Goal: Information Seeking & Learning: Learn about a topic

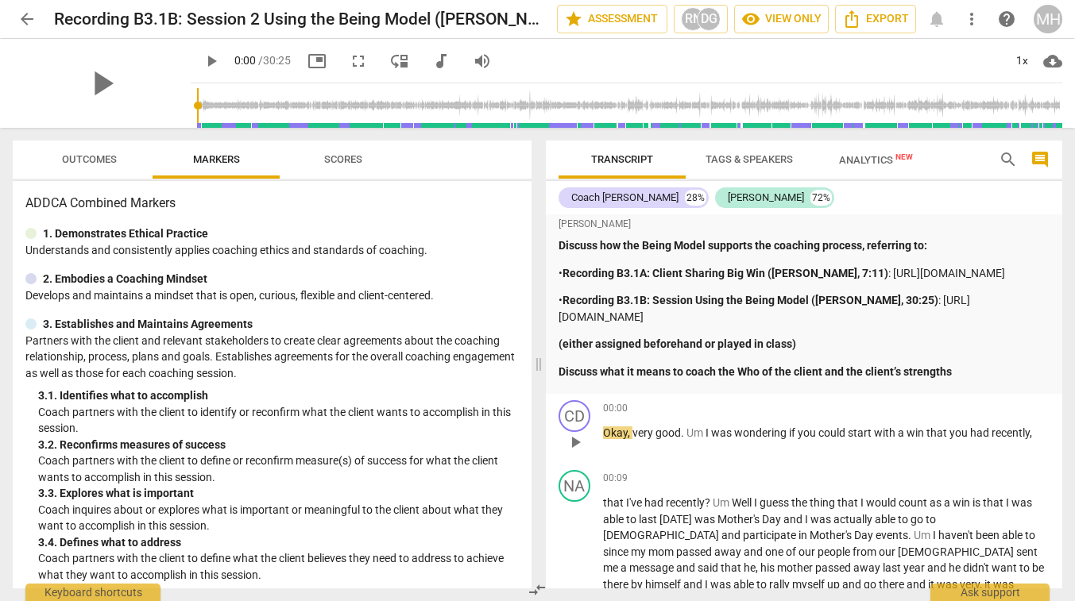
scroll to position [14, 0]
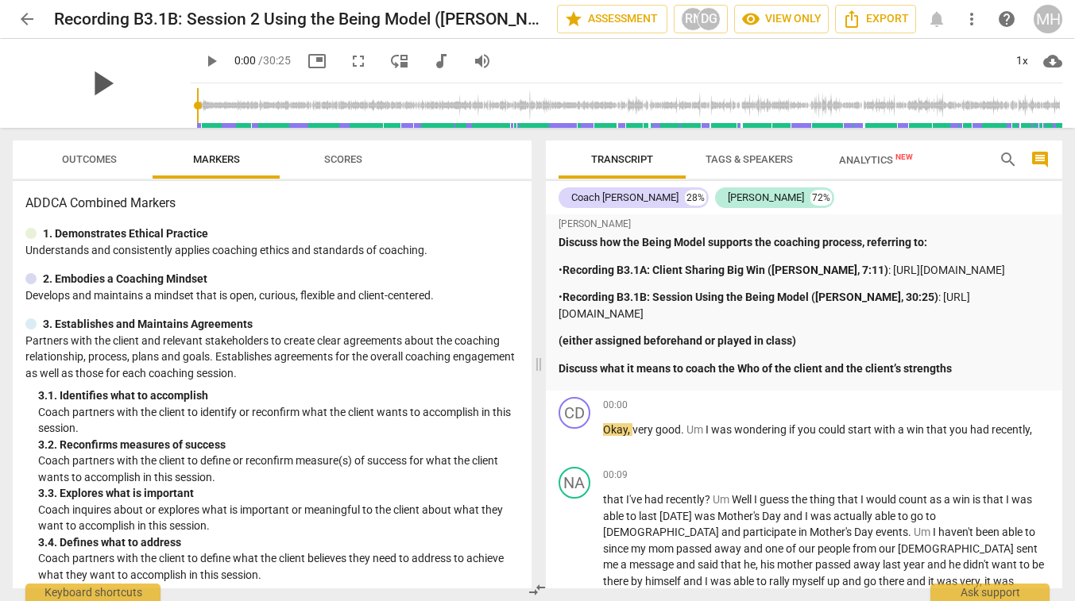
click at [94, 77] on span "play_arrow" at bounding box center [101, 83] width 41 height 41
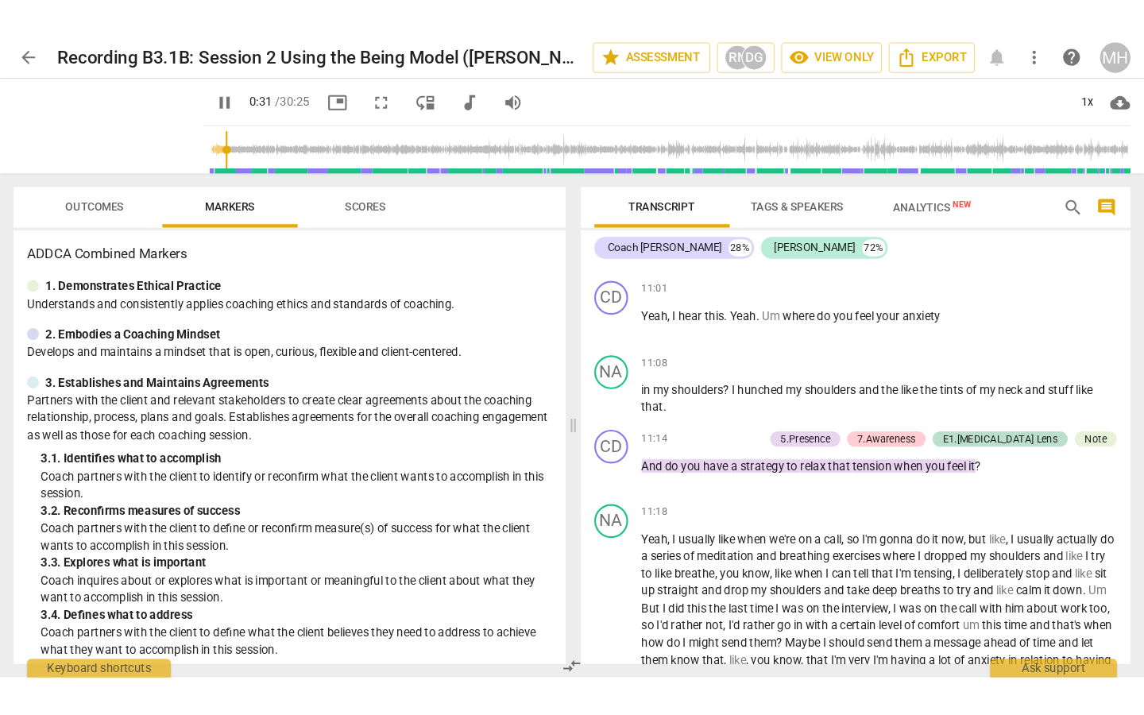
scroll to position [2931, 0]
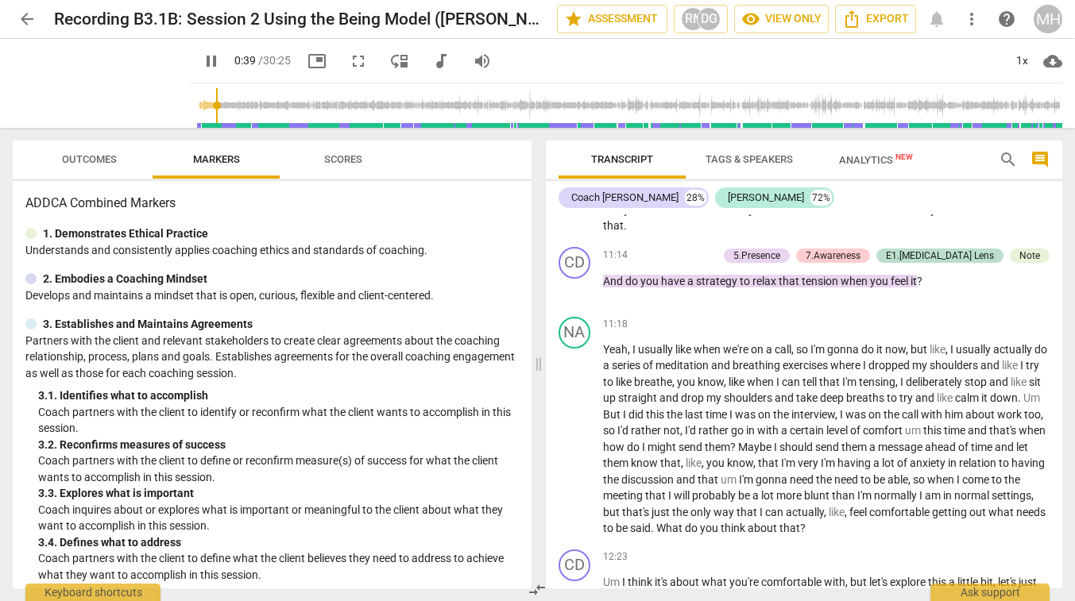
click at [349, 57] on span "fullscreen" at bounding box center [358, 61] width 19 height 19
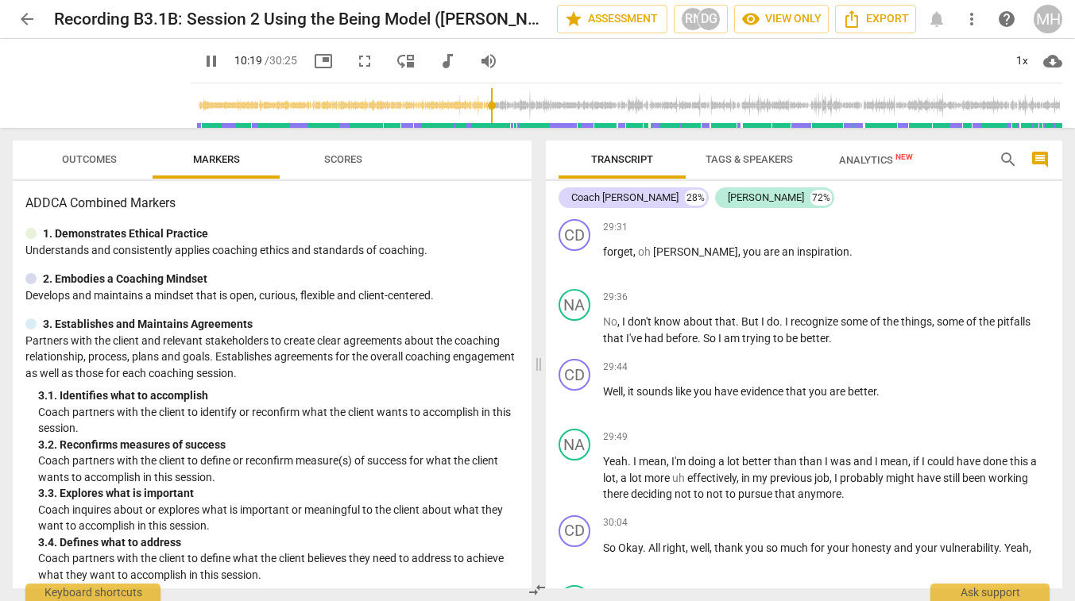
scroll to position [8313, 0]
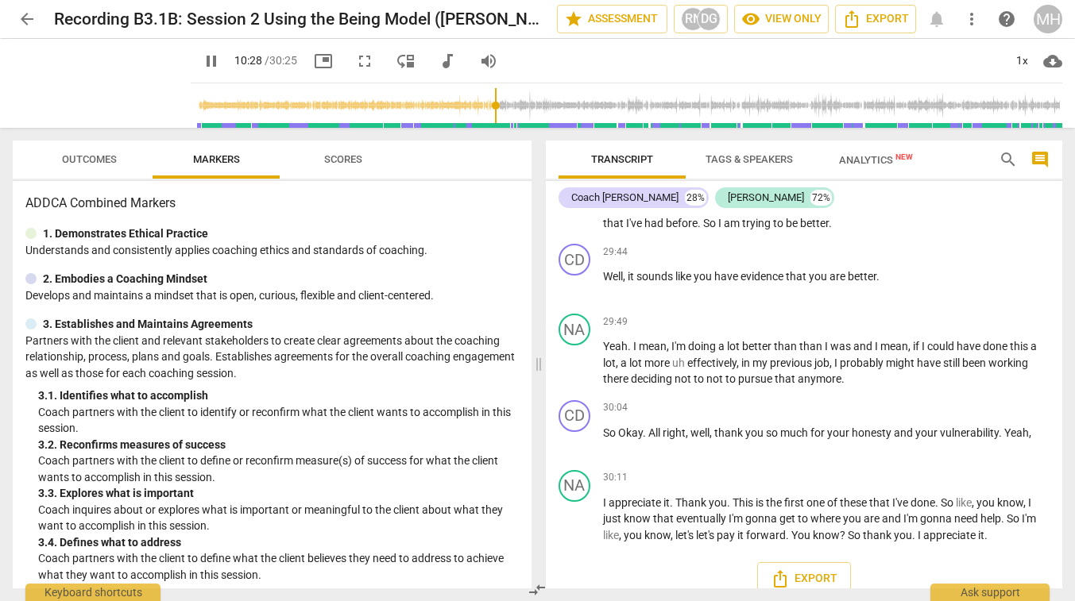
type input "628"
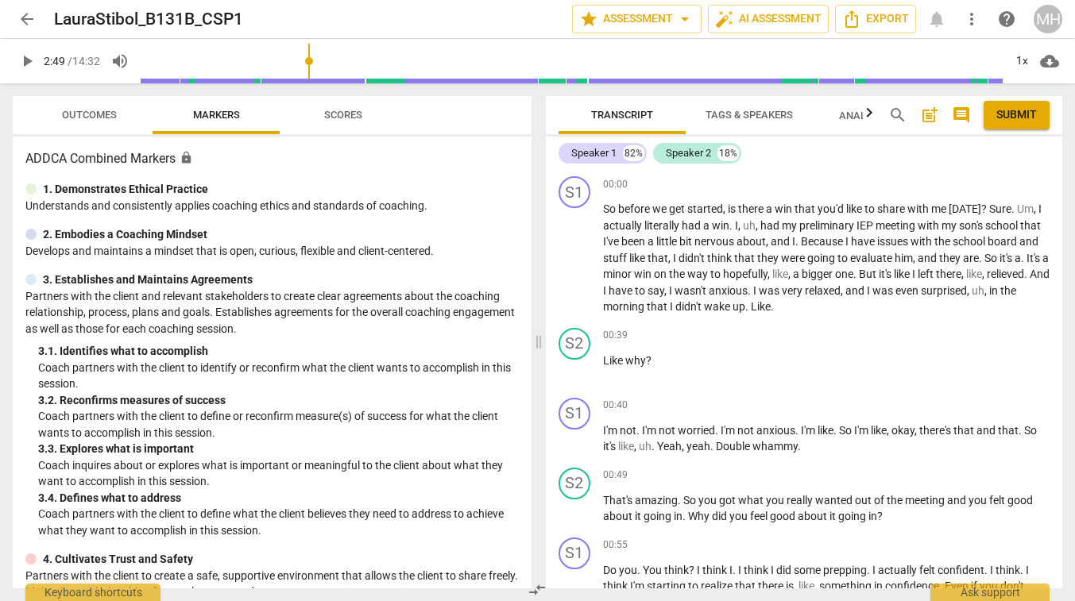
click at [24, 58] on span "play_arrow" at bounding box center [26, 61] width 19 height 19
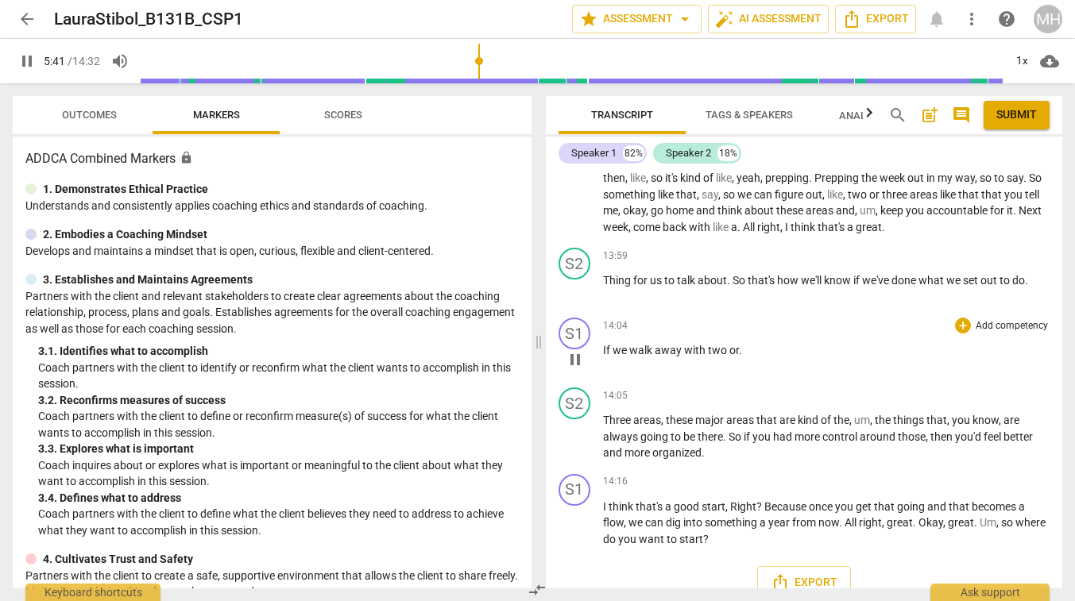
scroll to position [3934, 0]
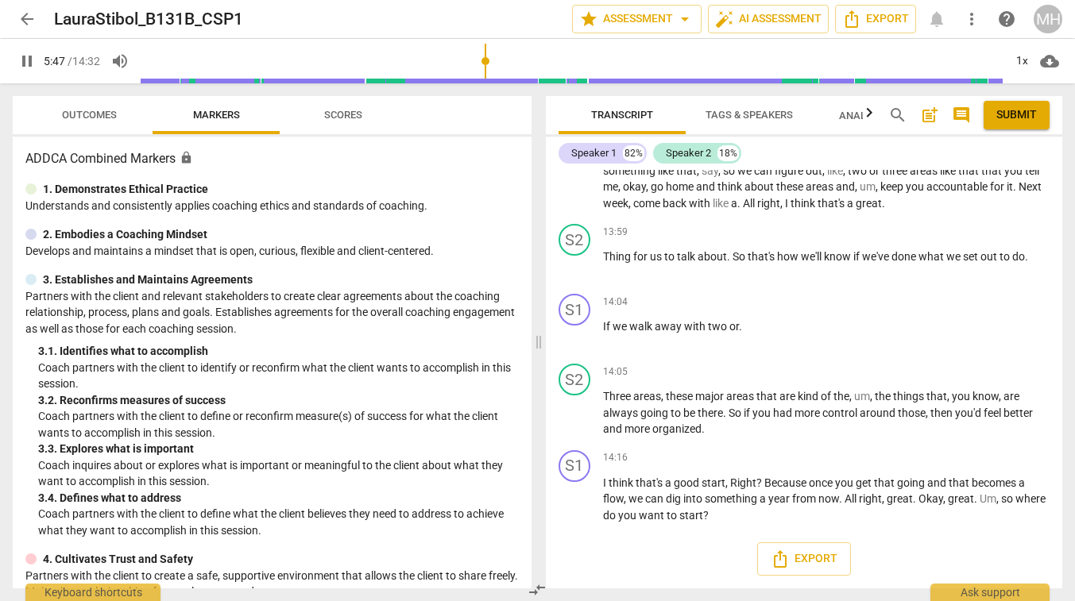
type input "348"
click at [21, 22] on span "arrow_back" at bounding box center [26, 19] width 19 height 19
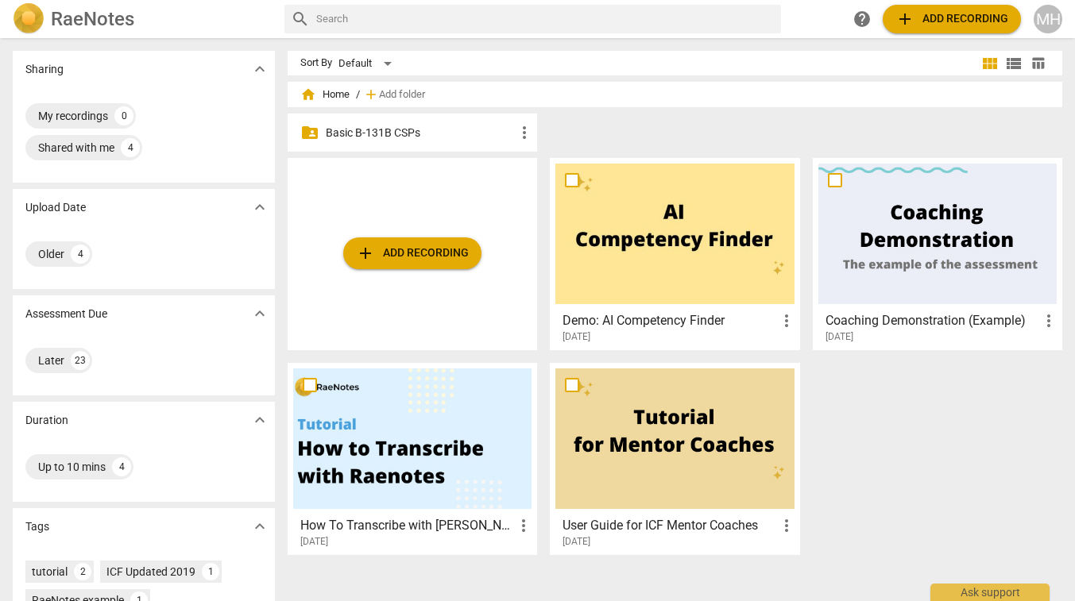
click at [357, 128] on p "Basic B-131B CSPs" at bounding box center [420, 133] width 189 height 17
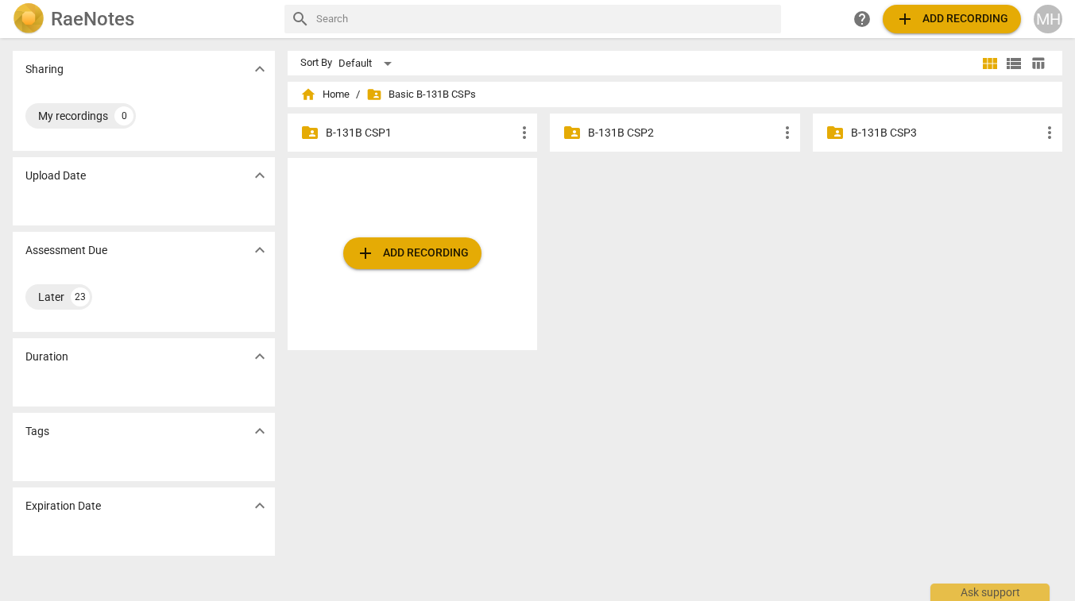
click at [338, 132] on p "B-131B CSP1" at bounding box center [420, 133] width 189 height 17
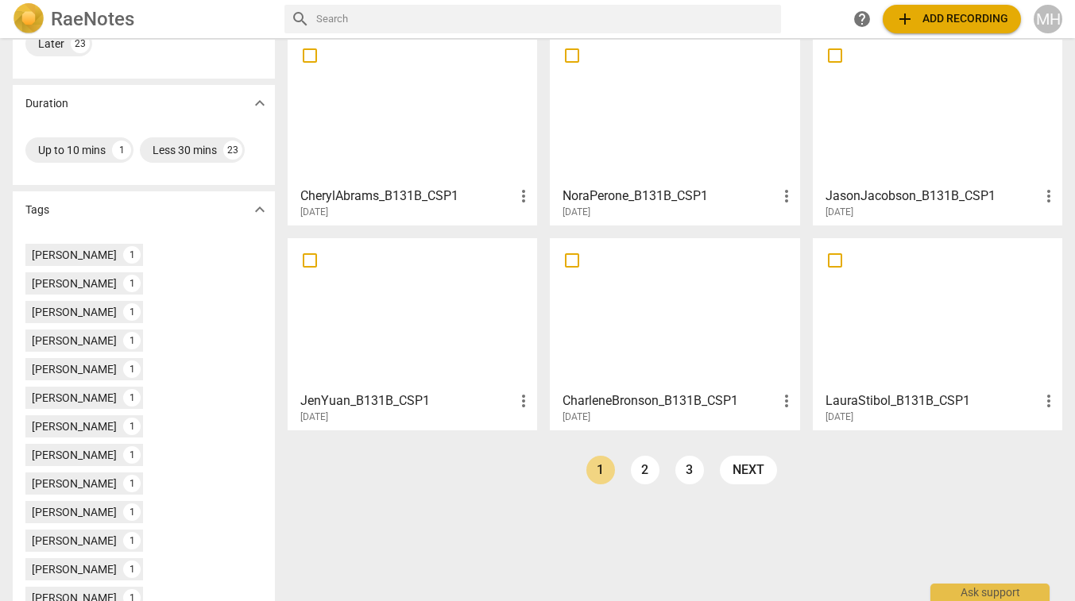
scroll to position [371, 0]
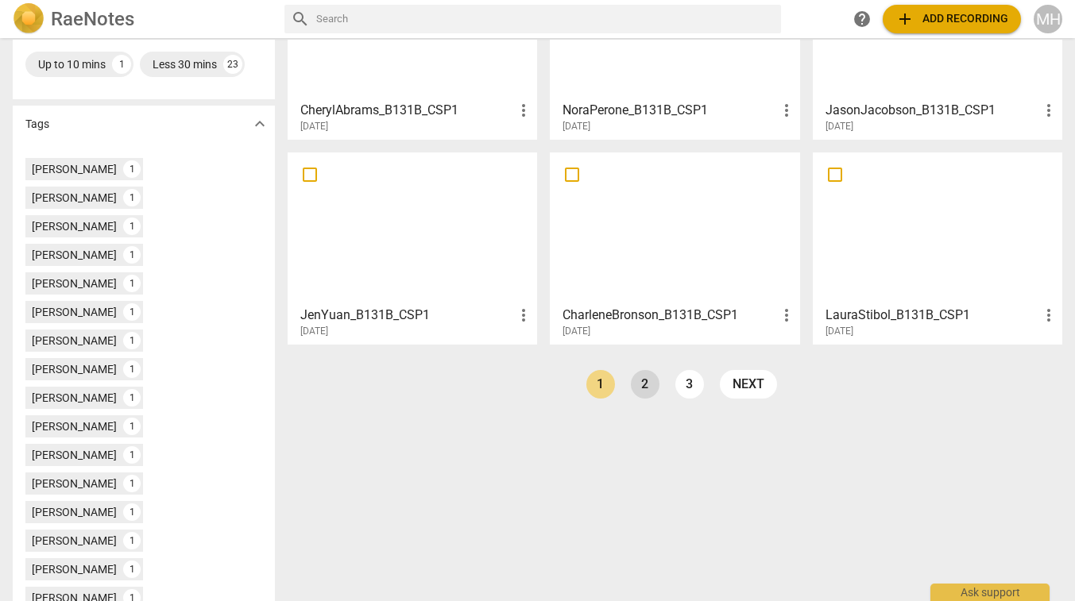
click at [636, 384] on link "2" at bounding box center [645, 384] width 29 height 29
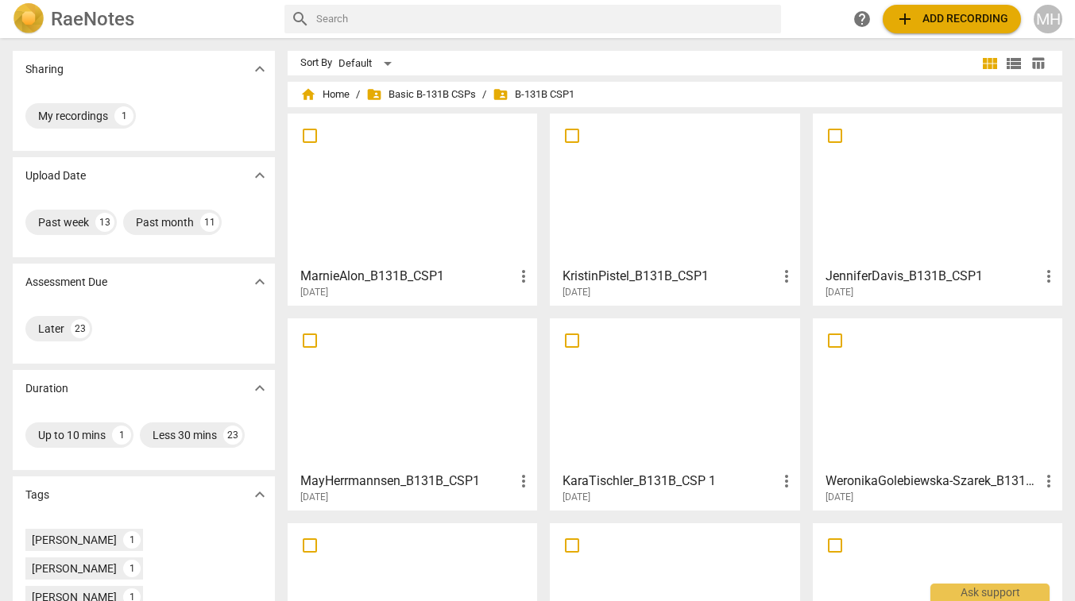
click at [387, 415] on div at bounding box center [412, 394] width 238 height 141
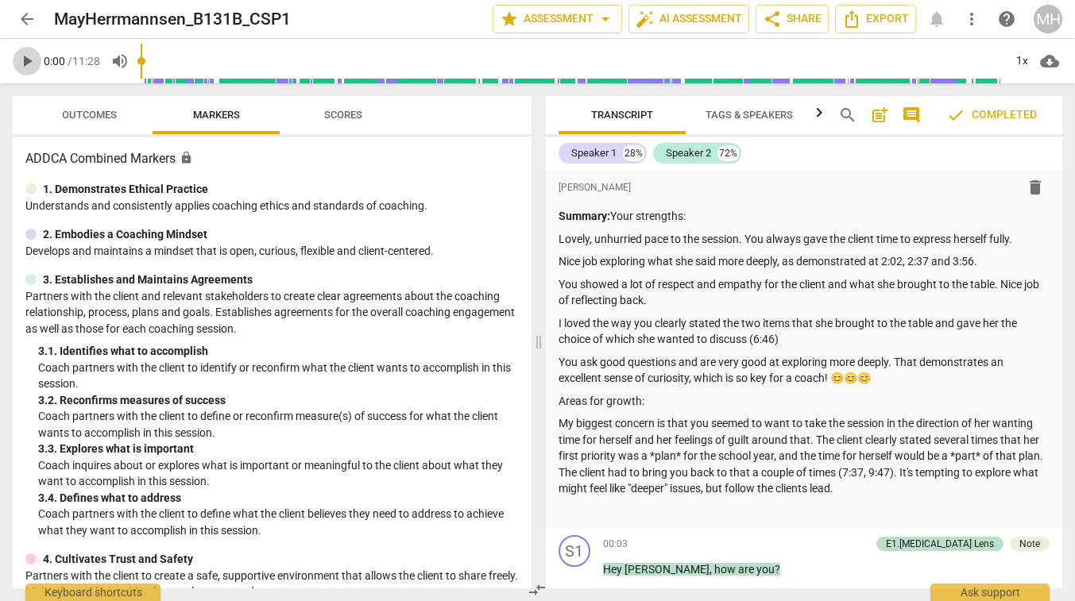
click at [21, 61] on span "play_arrow" at bounding box center [26, 61] width 19 height 19
type input "611"
click at [32, 18] on span "arrow_back" at bounding box center [26, 19] width 19 height 19
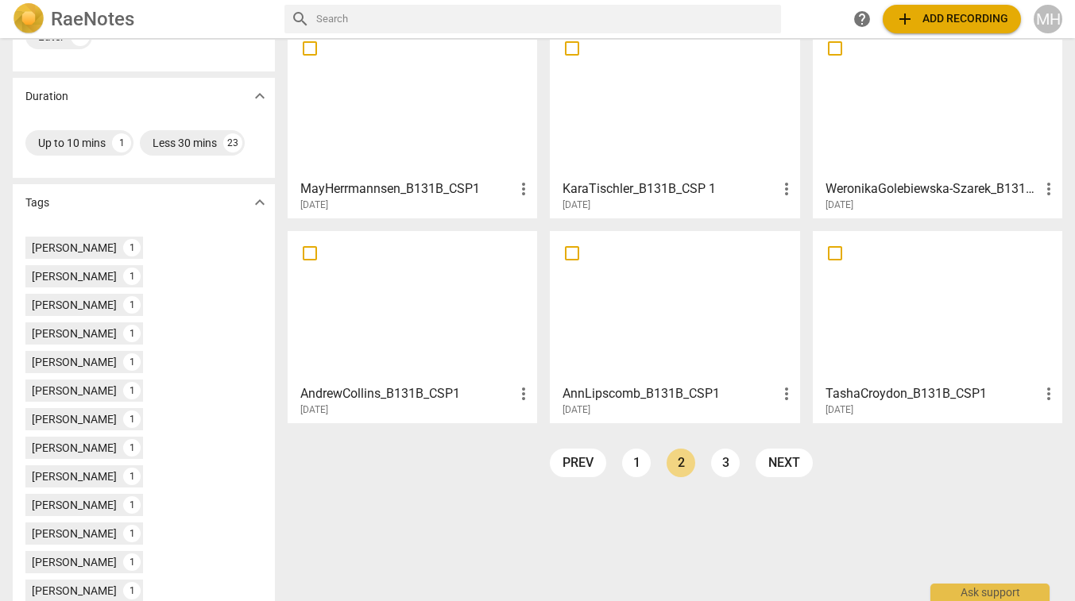
scroll to position [371, 0]
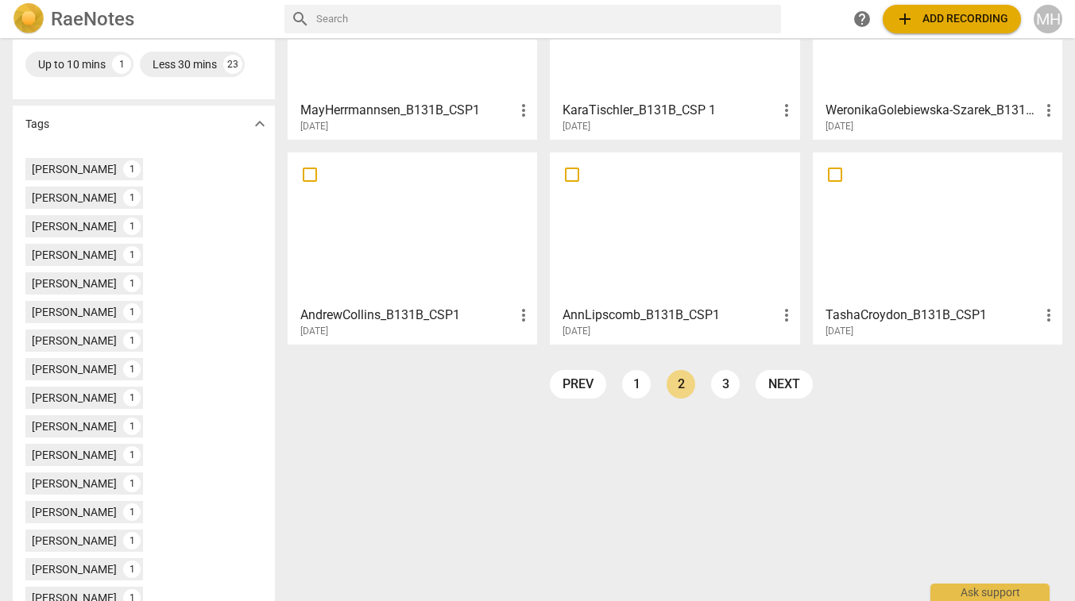
click at [324, 314] on h3 "AndrewCollins_B131B_CSP1" at bounding box center [407, 315] width 214 height 19
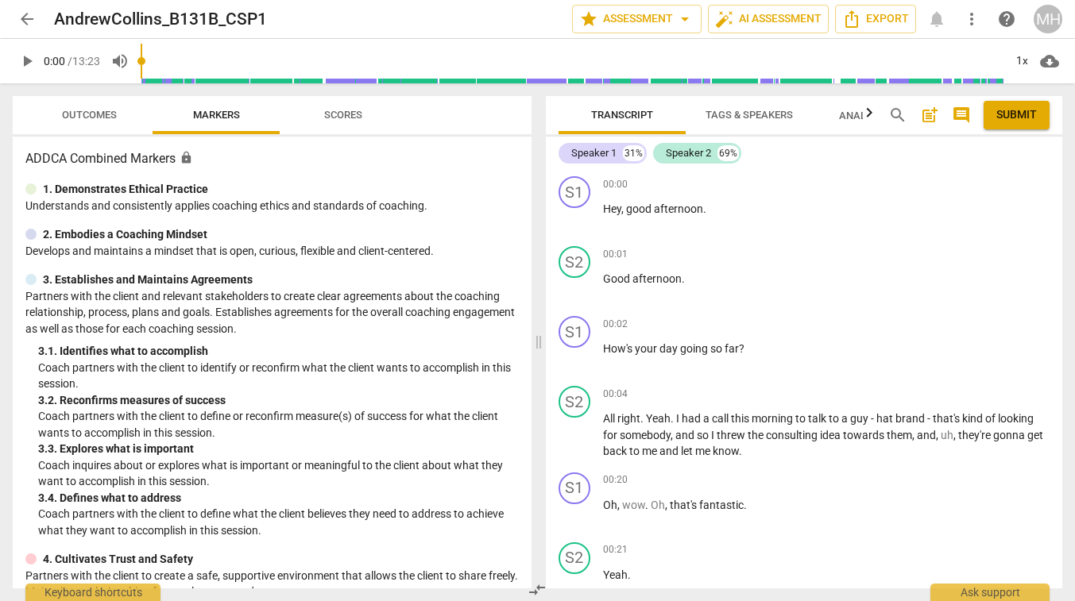
click at [23, 60] on span "play_arrow" at bounding box center [26, 61] width 19 height 19
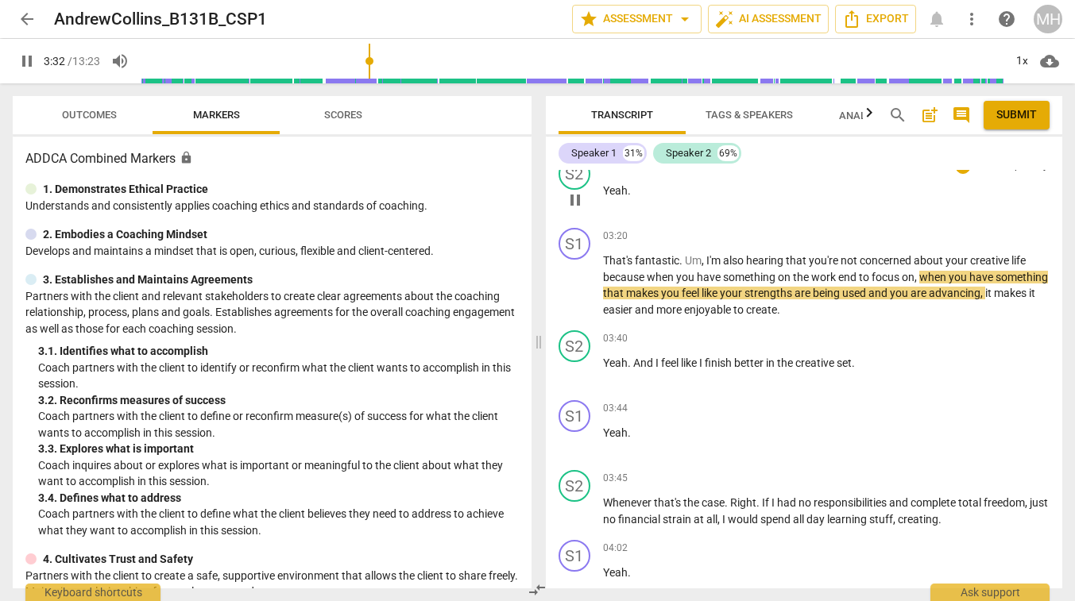
scroll to position [1543, 0]
type input "214"
click at [25, 15] on span "arrow_back" at bounding box center [26, 19] width 19 height 19
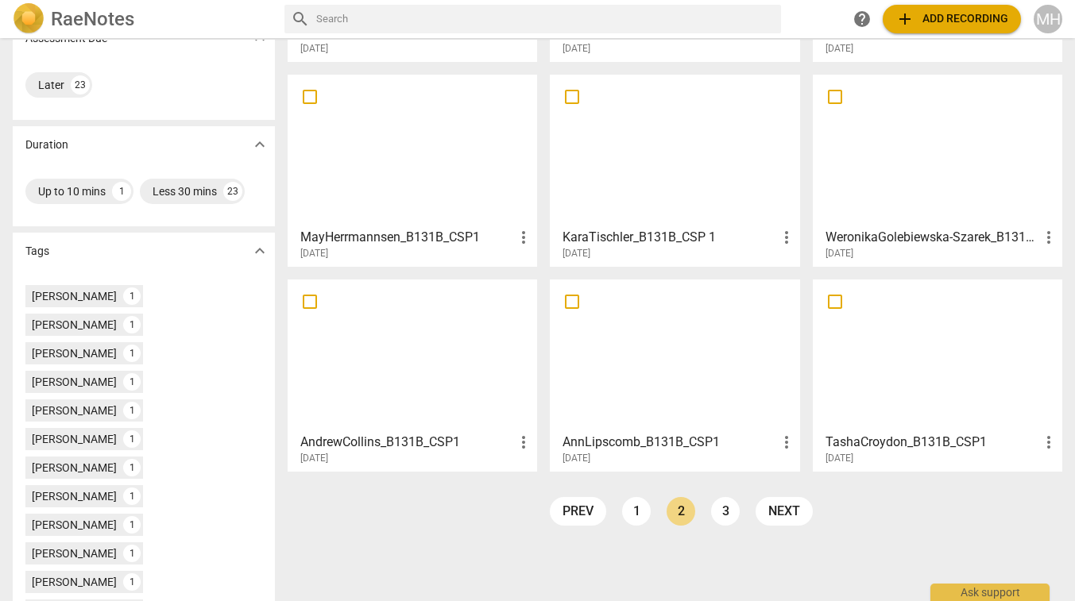
scroll to position [303, 0]
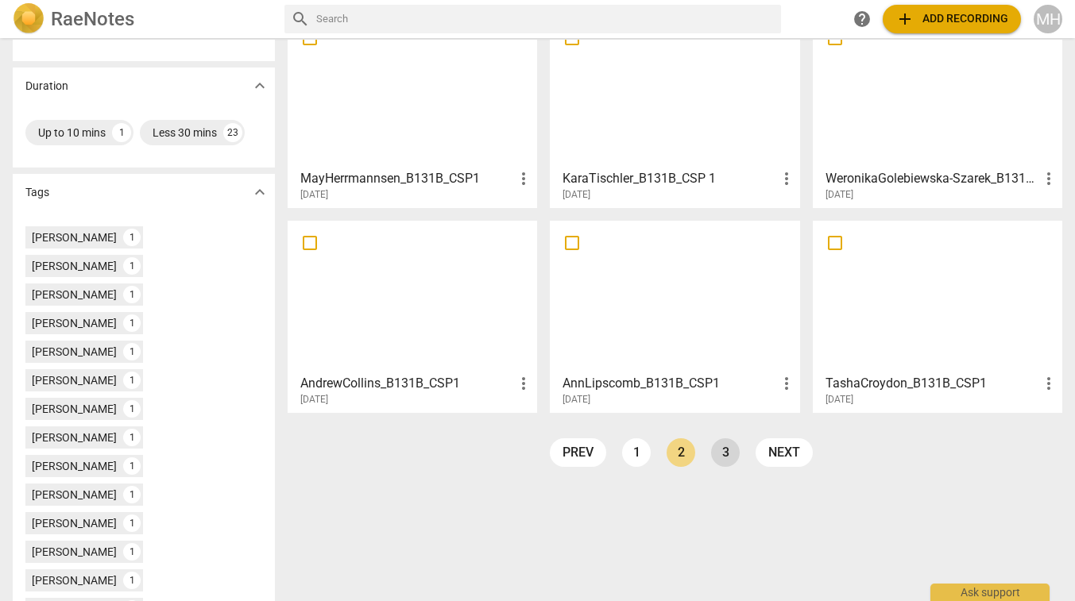
click at [721, 455] on link "3" at bounding box center [725, 453] width 29 height 29
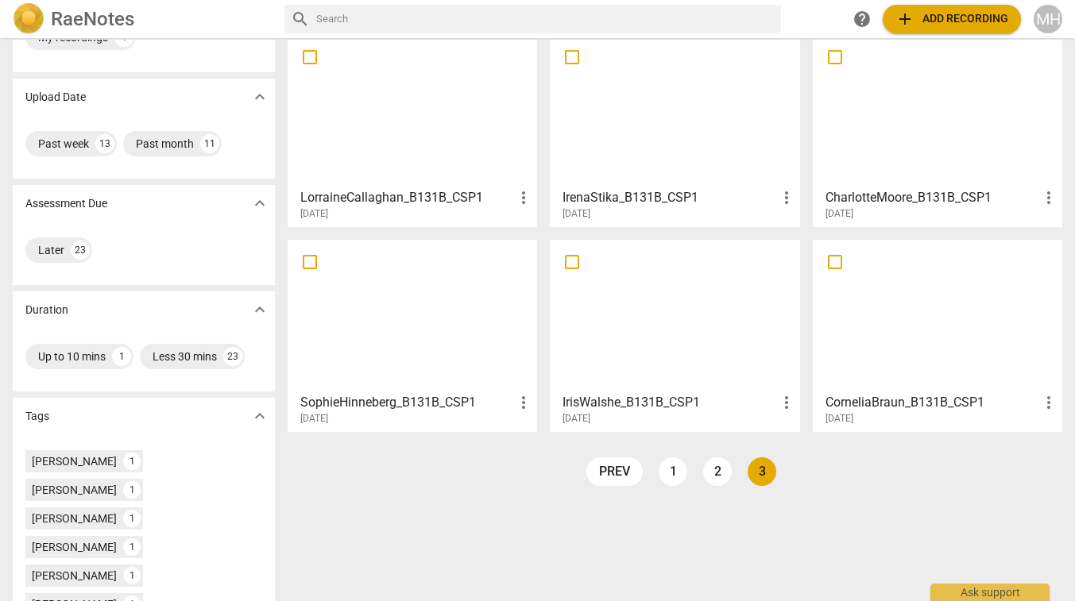
scroll to position [106, 0]
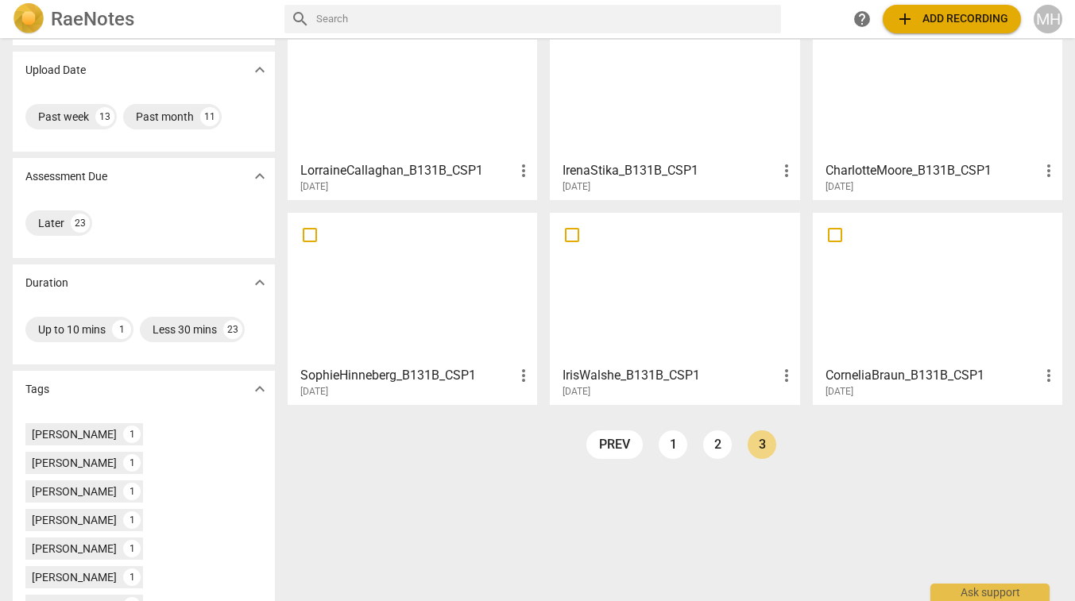
click at [342, 375] on h3 "SophieHinneberg_B131B_CSP1" at bounding box center [407, 375] width 214 height 19
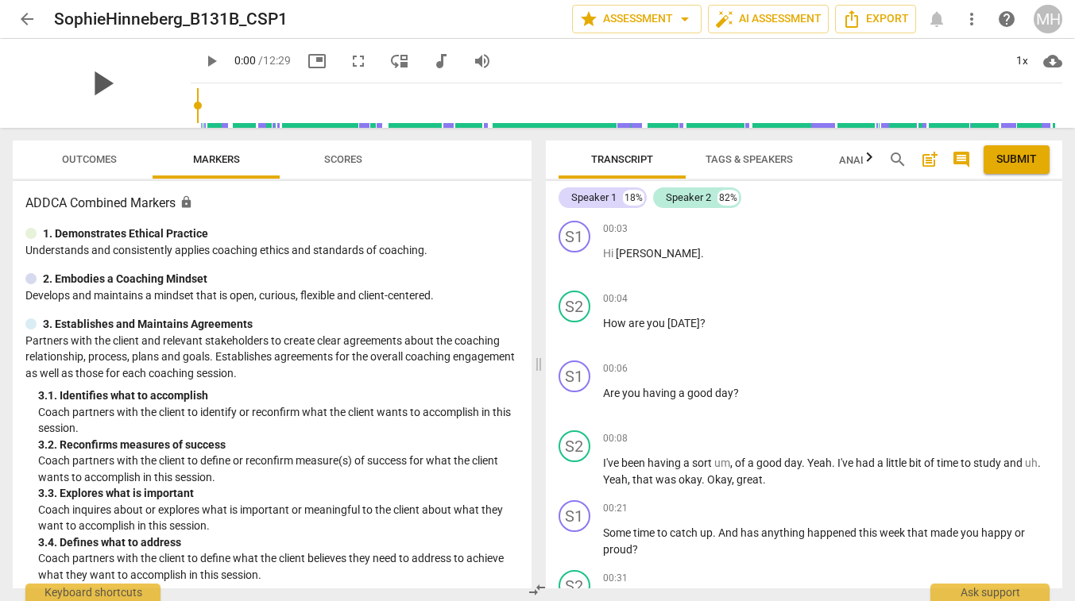
click at [99, 75] on span "play_arrow" at bounding box center [101, 83] width 41 height 41
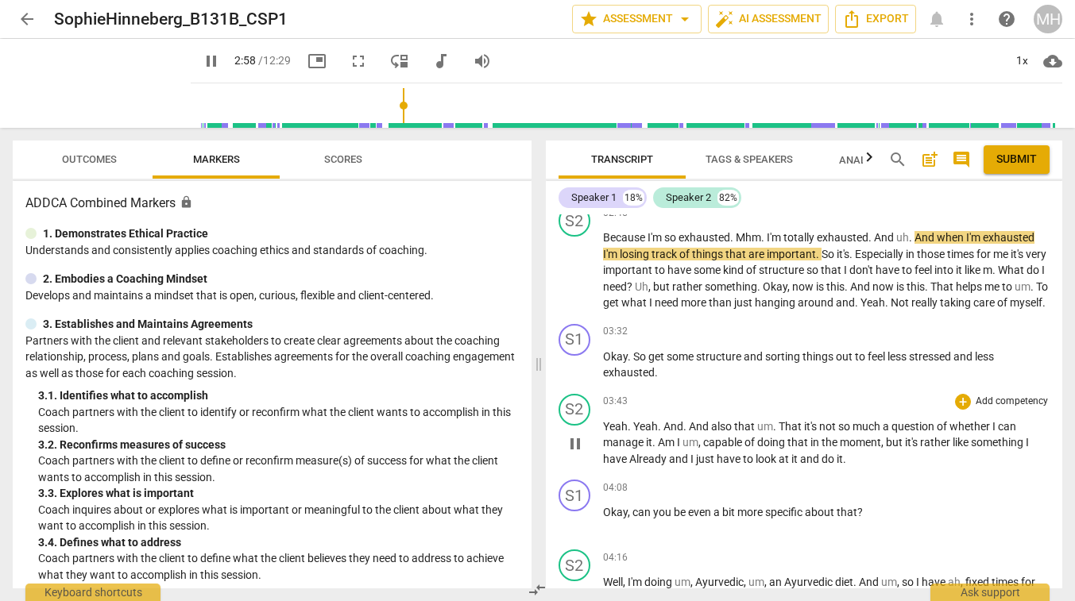
scroll to position [1156, 0]
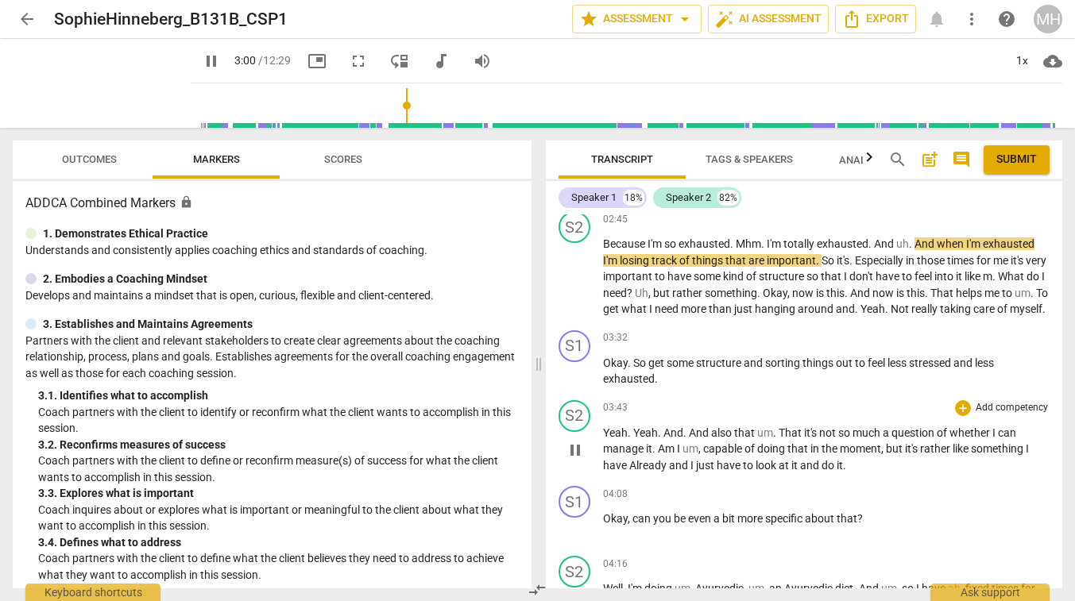
click at [618, 439] on span "Yeah" at bounding box center [615, 433] width 25 height 13
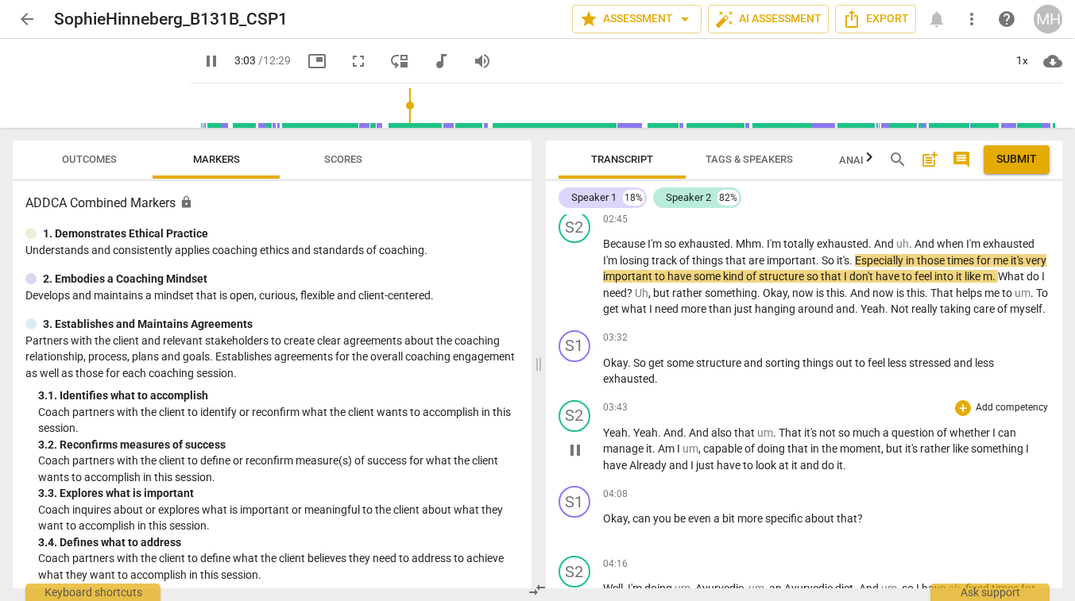
click at [574, 460] on span "pause" at bounding box center [575, 450] width 19 height 19
click at [574, 460] on span "play_arrow" at bounding box center [575, 450] width 19 height 19
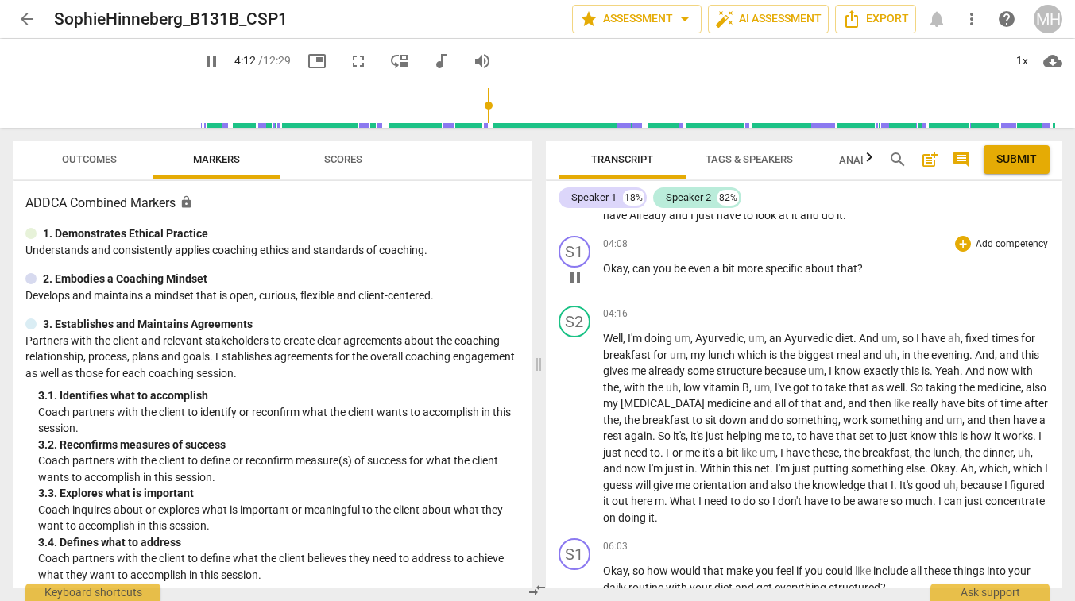
scroll to position [1433, 0]
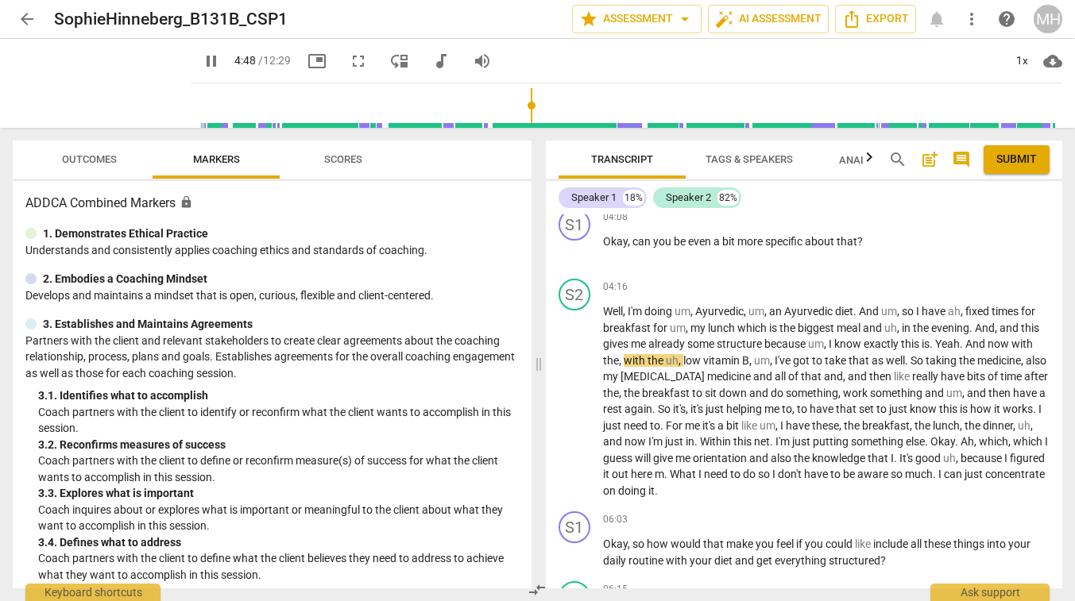
click at [210, 56] on span "pause" at bounding box center [211, 61] width 19 height 19
type input "289"
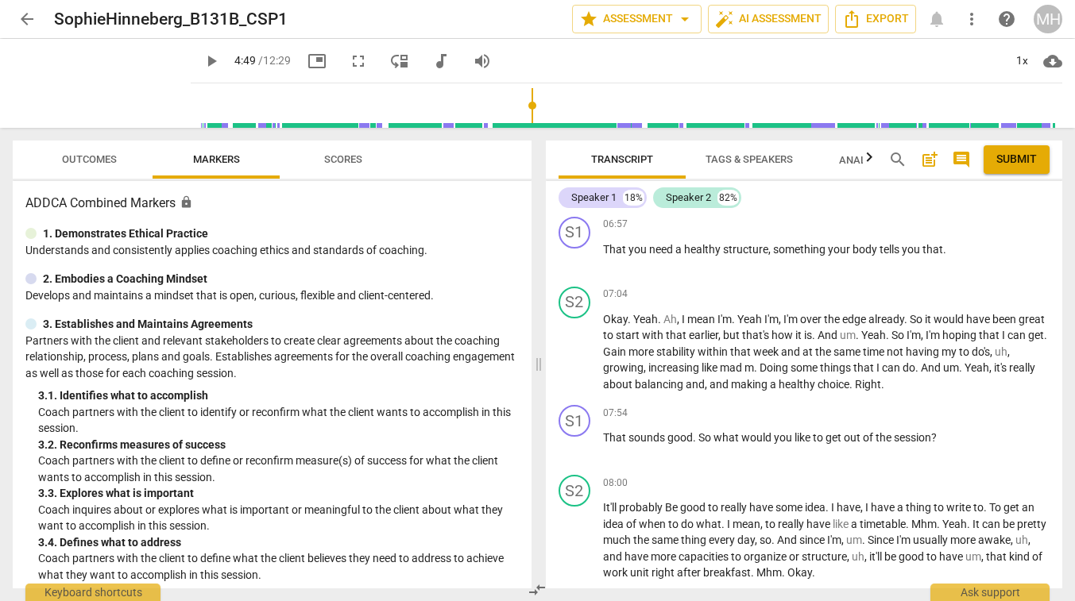
scroll to position [2026, 0]
